Goal: Task Accomplishment & Management: Manage account settings

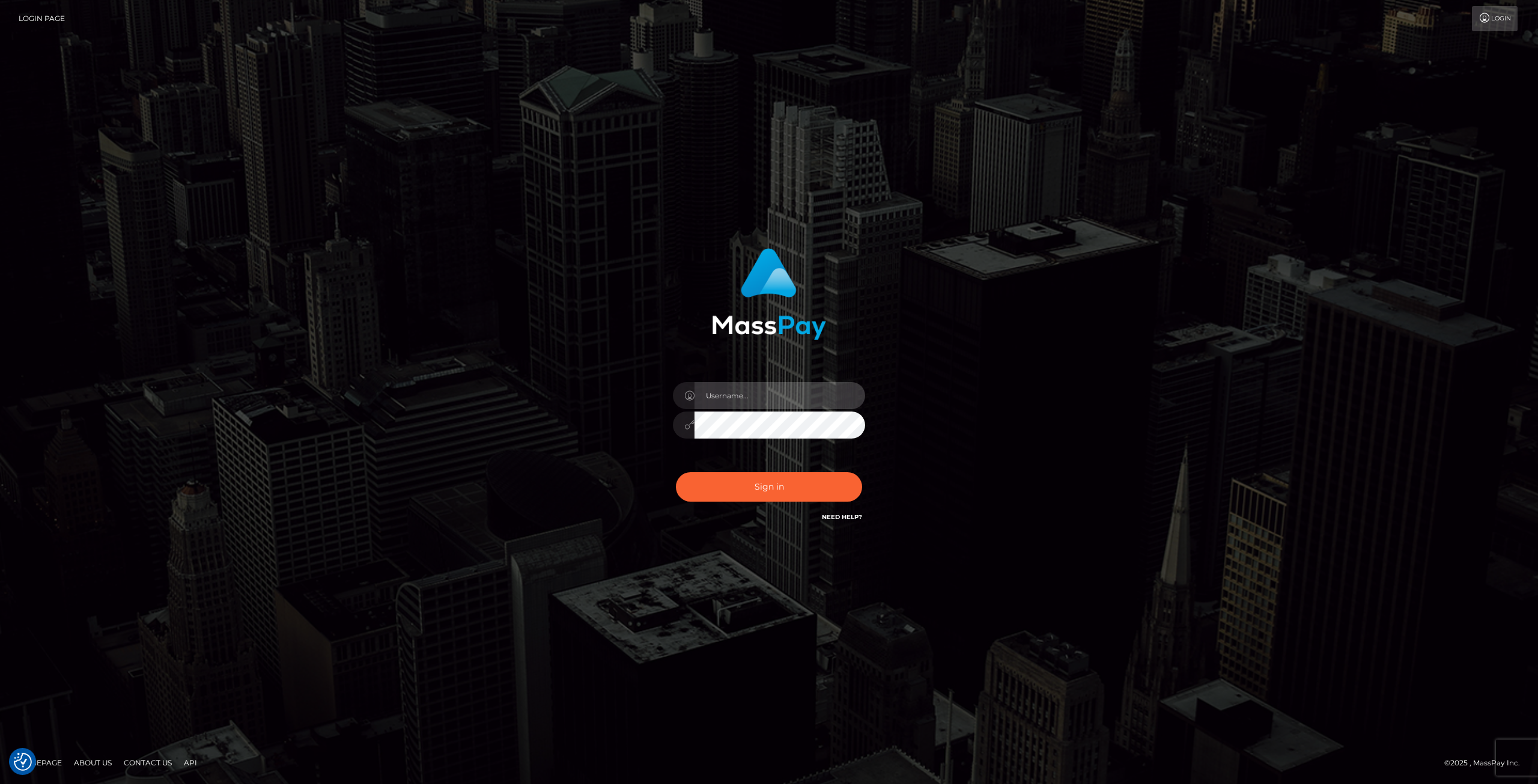
type input "Klaudia Peczynska"
click at [785, 493] on button "Sign in" at bounding box center [769, 487] width 186 height 29
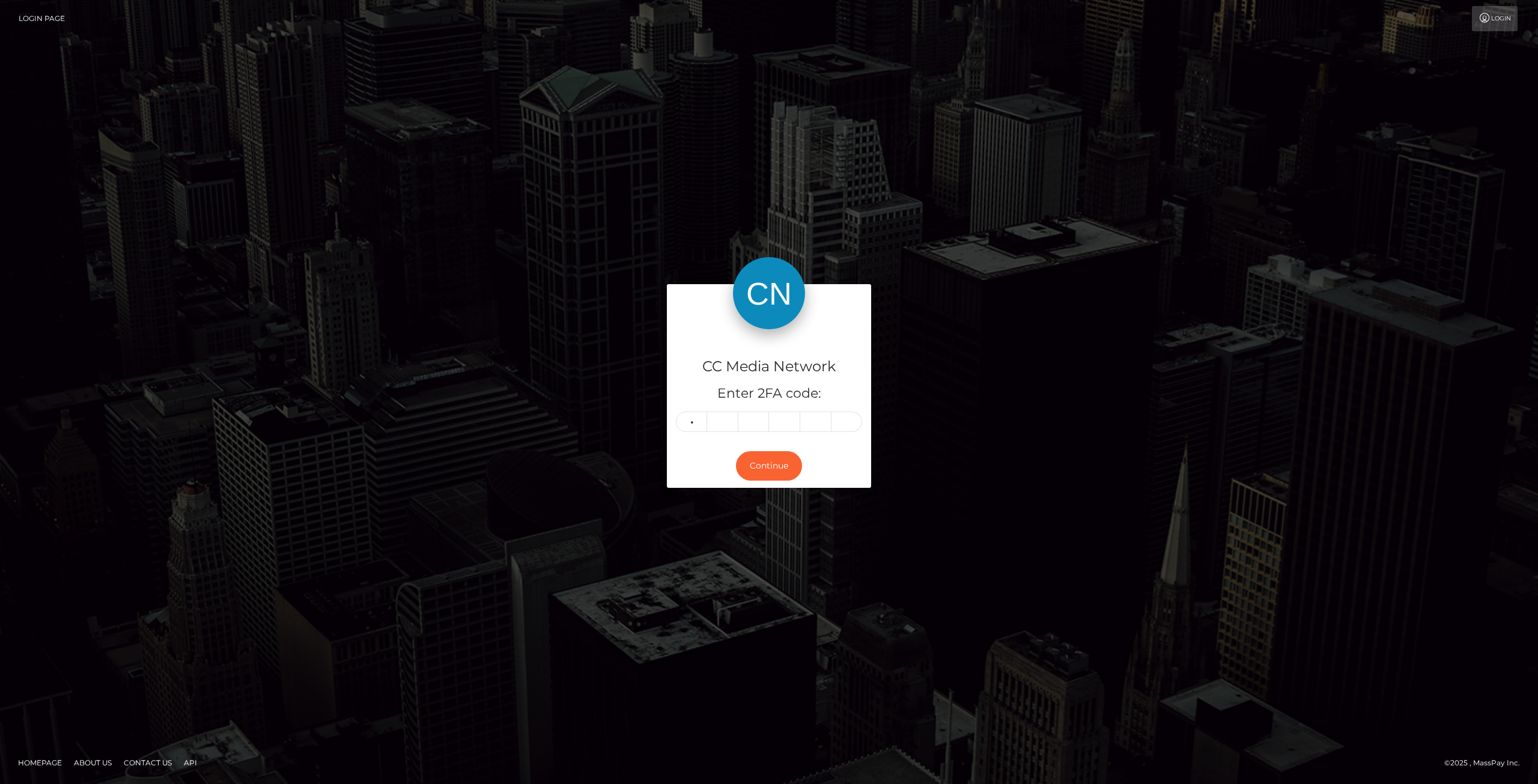
type input "8"
type input "1"
type input "4"
type input "5"
type input "8"
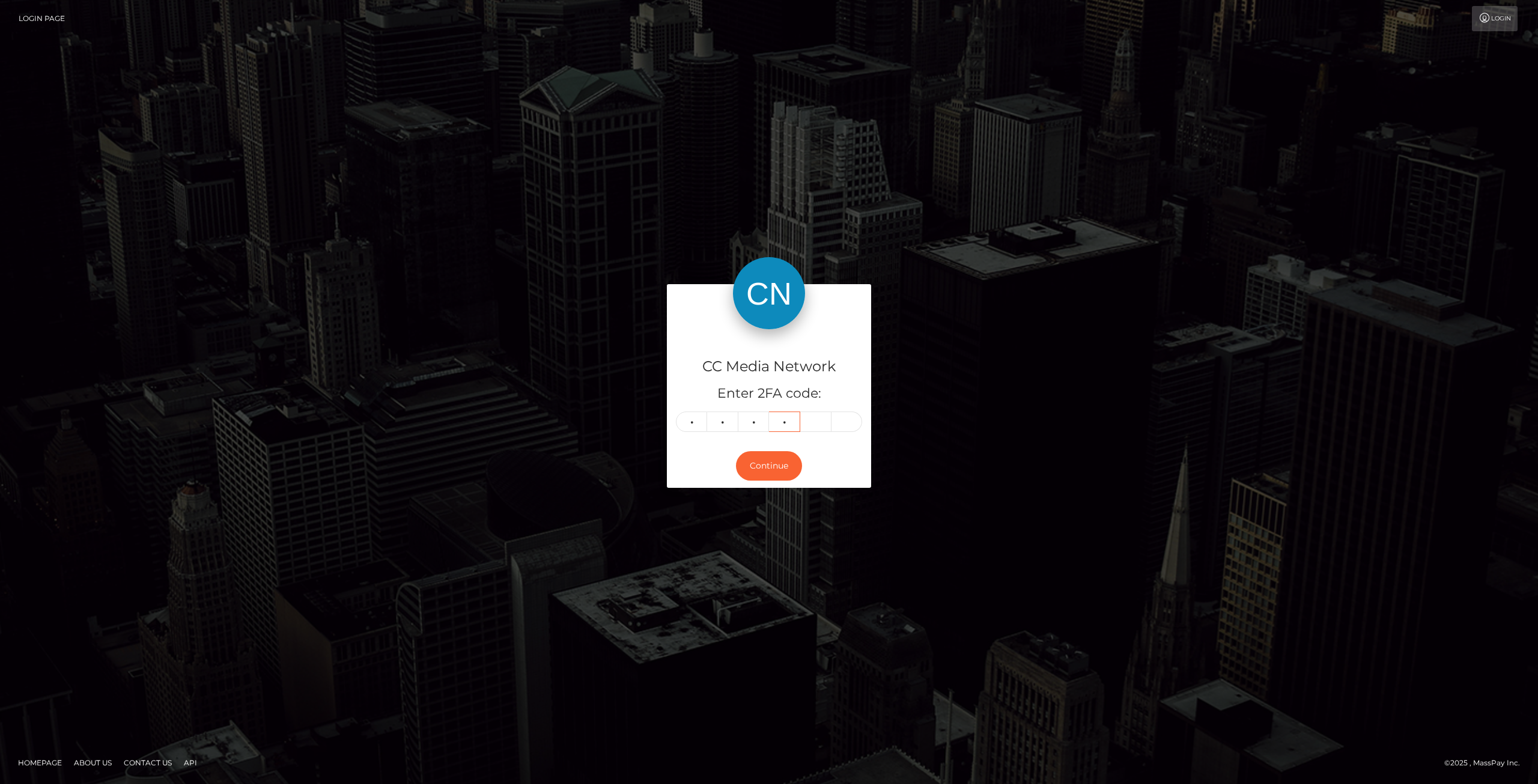
type input "5"
type input "3"
type input "0"
type input "3"
type input "6"
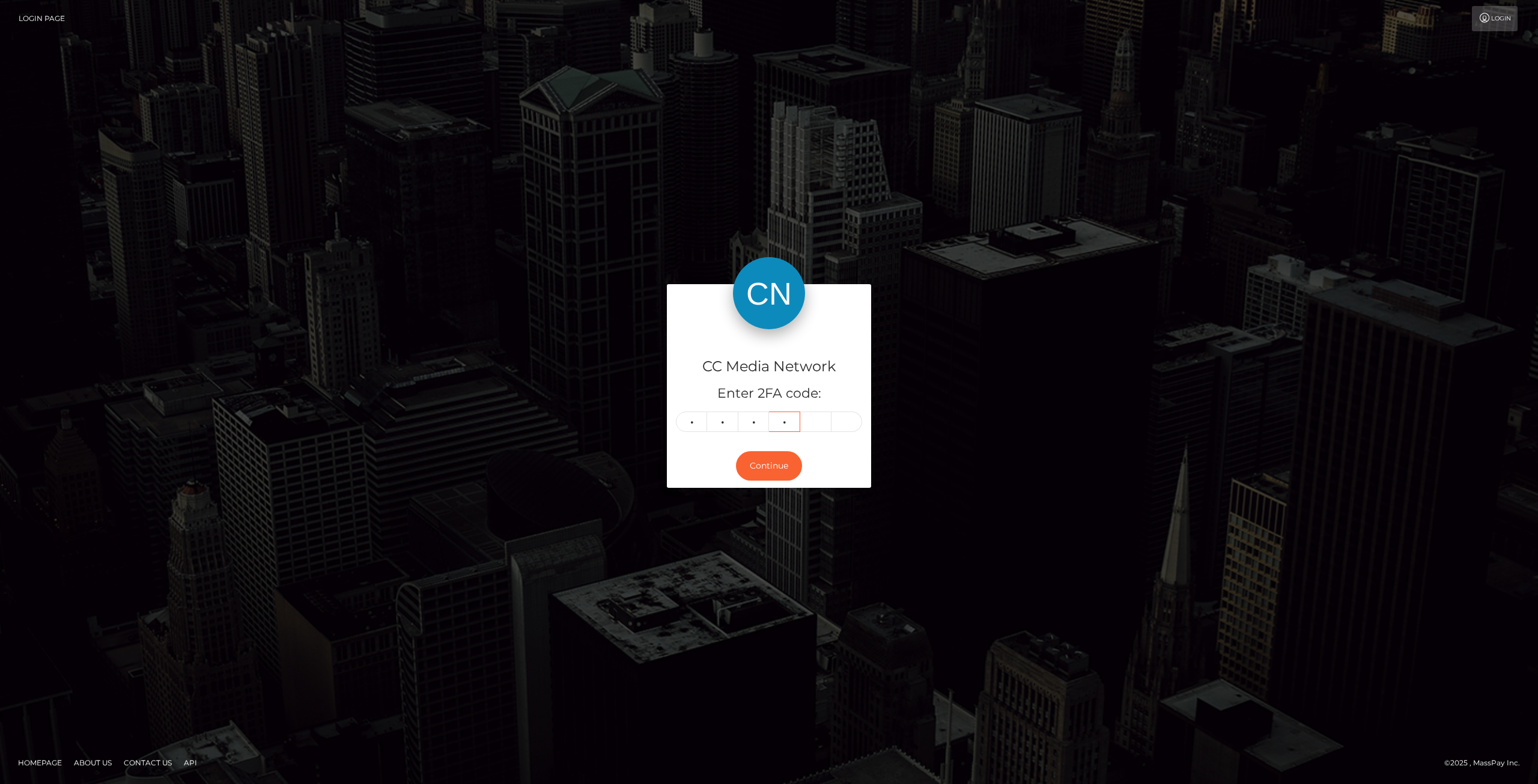
type input "7"
type input "2"
type input "7"
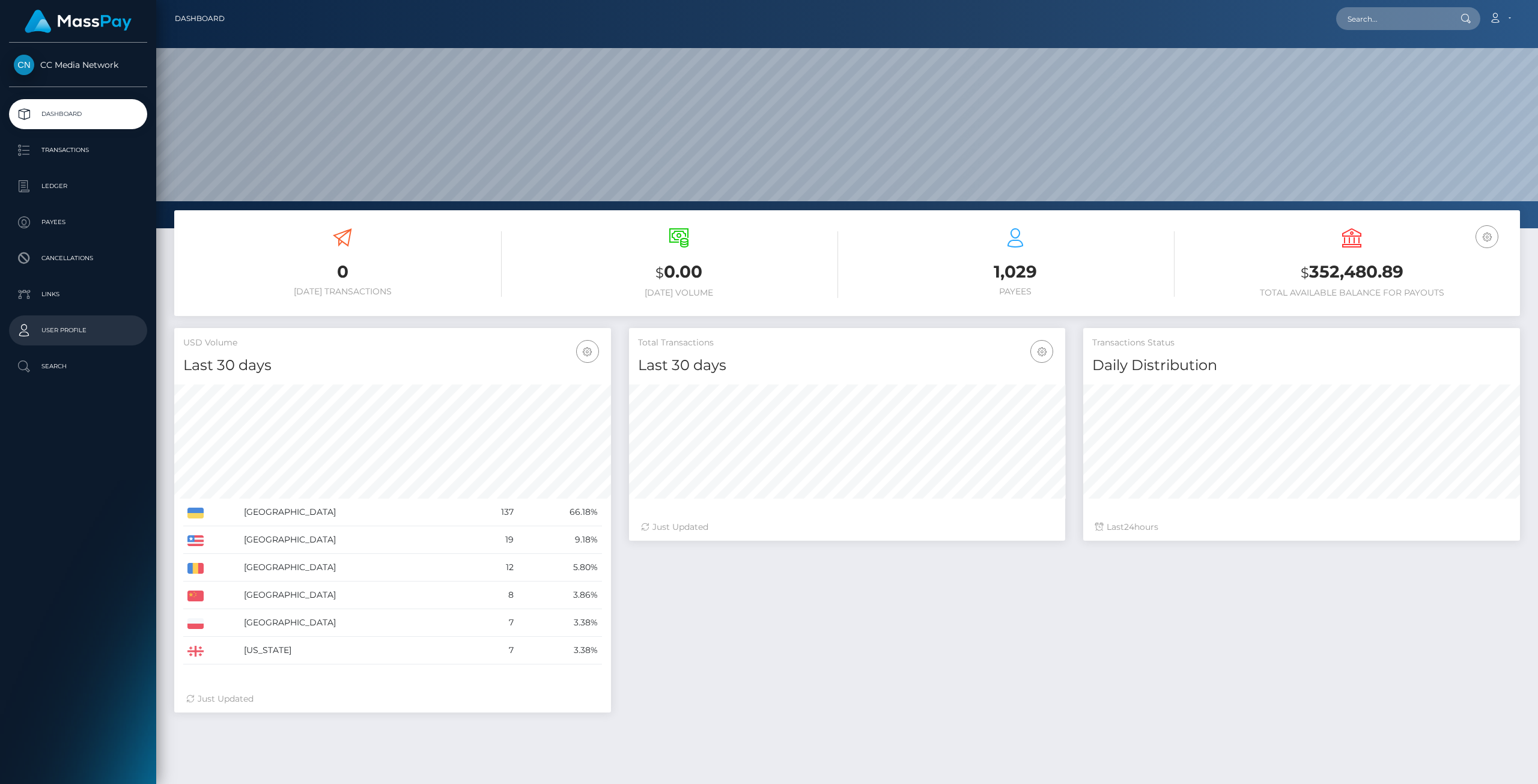
scroll to position [212, 436]
click at [72, 189] on p "Ledger" at bounding box center [78, 186] width 129 height 18
